Goal: Navigation & Orientation: Find specific page/section

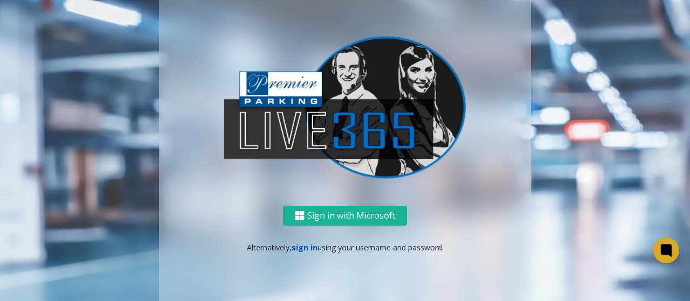
click at [300, 247] on link "sign in" at bounding box center [305, 248] width 26 height 10
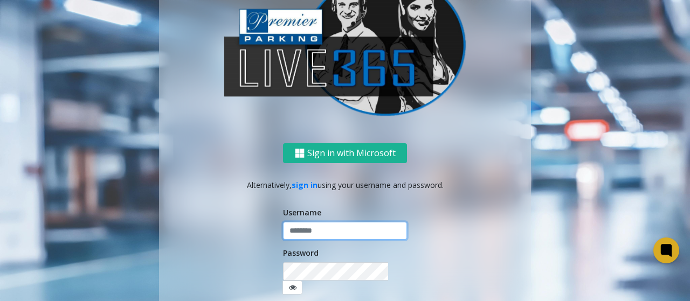
click at [320, 237] on input "text" at bounding box center [345, 231] width 124 height 18
type input "**********"
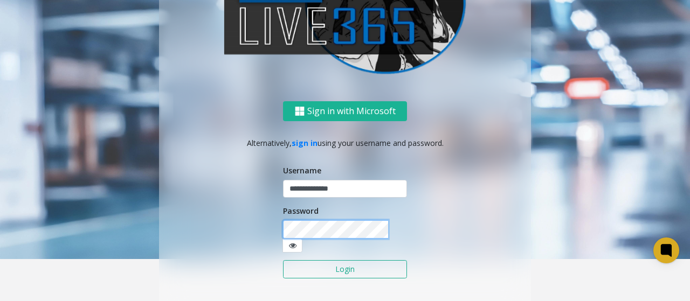
scroll to position [52, 0]
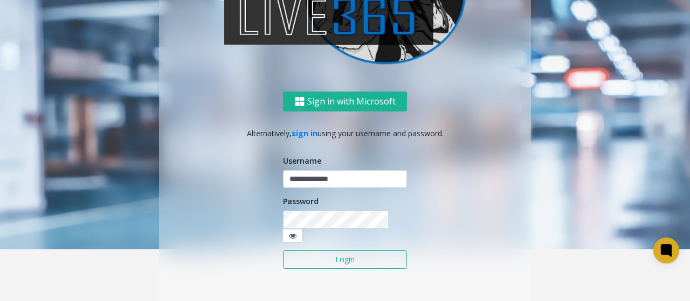
click at [341, 254] on button "Login" at bounding box center [345, 260] width 124 height 18
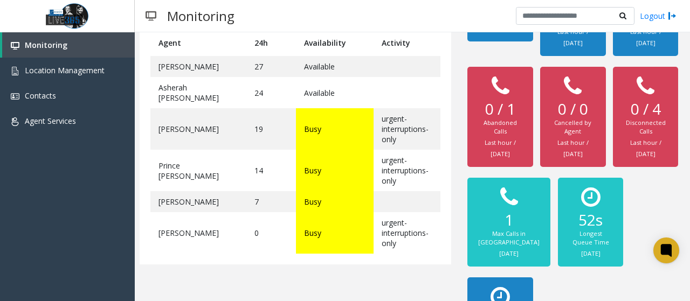
scroll to position [329, 0]
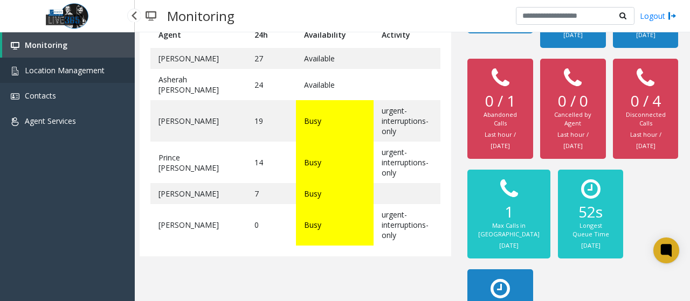
click at [80, 72] on span "Location Management" at bounding box center [65, 70] width 80 height 10
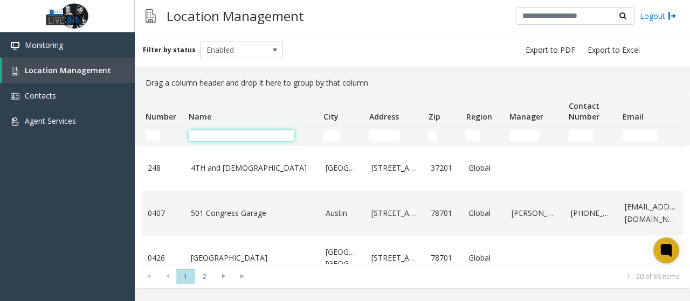
click at [231, 134] on input "Name Filter" at bounding box center [242, 135] width 106 height 11
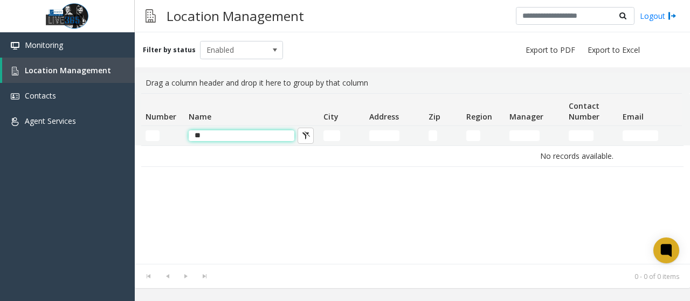
type input "*"
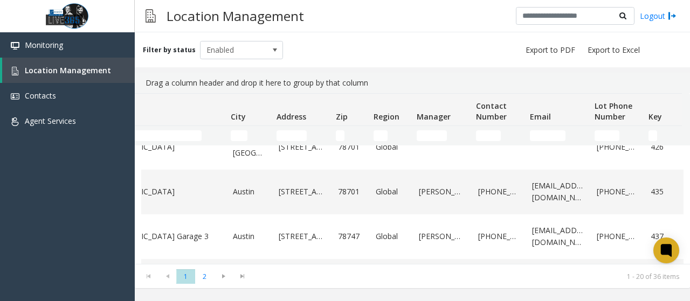
scroll to position [111, 134]
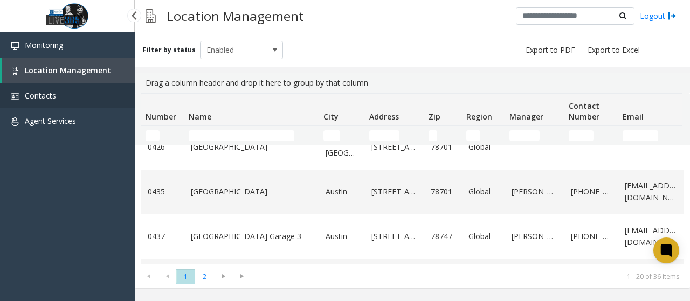
click at [52, 96] on span "Contacts" at bounding box center [40, 96] width 31 height 10
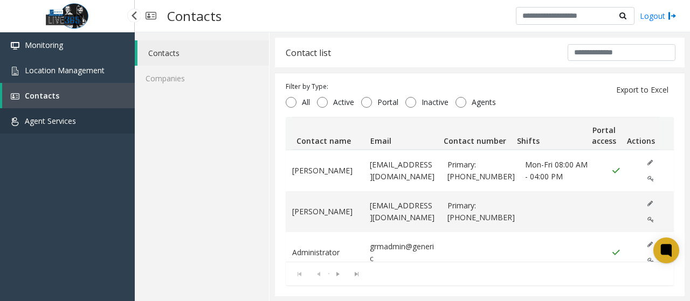
click at [43, 121] on span "Agent Services" at bounding box center [50, 121] width 51 height 10
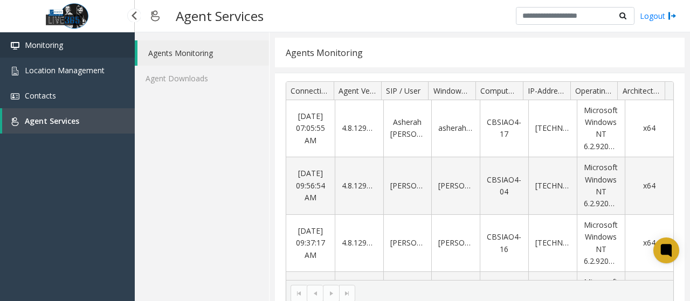
click at [44, 45] on span "Monitoring" at bounding box center [44, 45] width 38 height 10
